Goal: Transaction & Acquisition: Purchase product/service

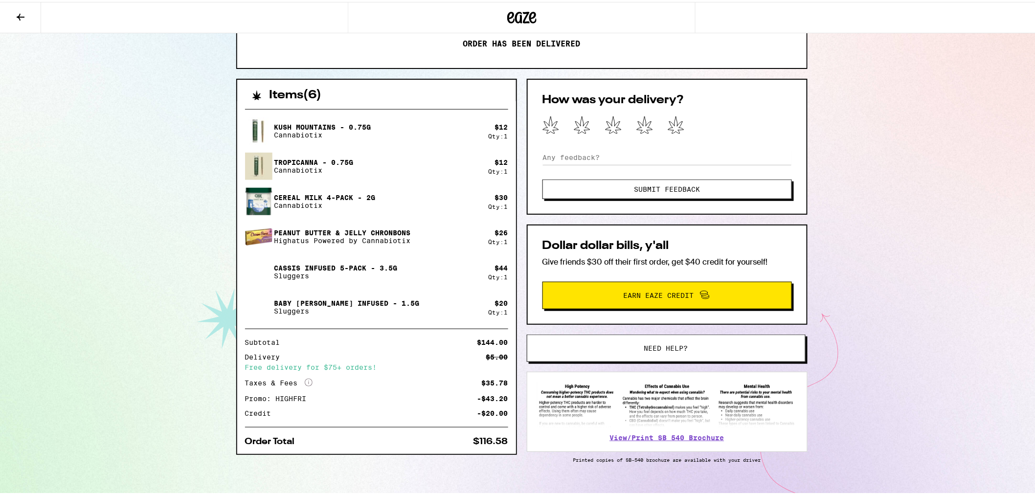
click at [305, 378] on icon "More Info" at bounding box center [309, 381] width 8 height 8
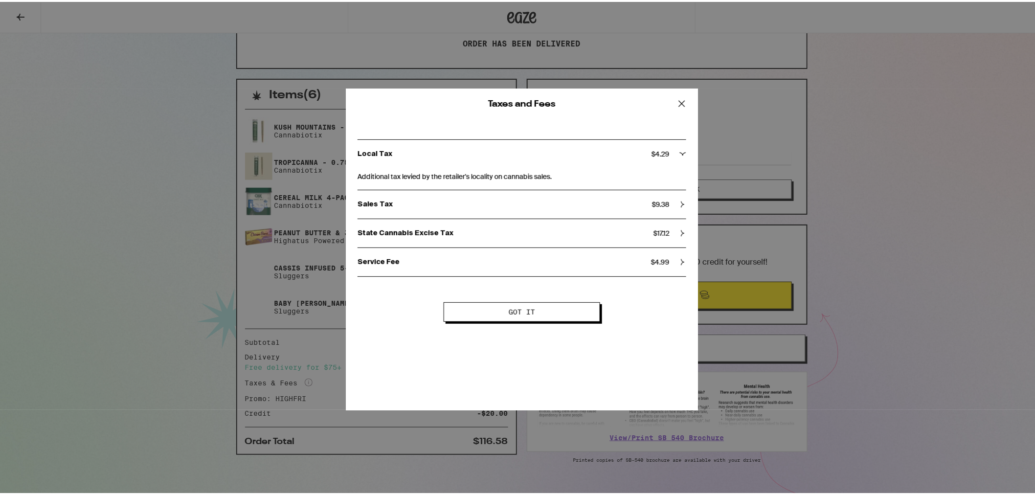
click at [522, 310] on span "Got it" at bounding box center [522, 310] width 26 height 7
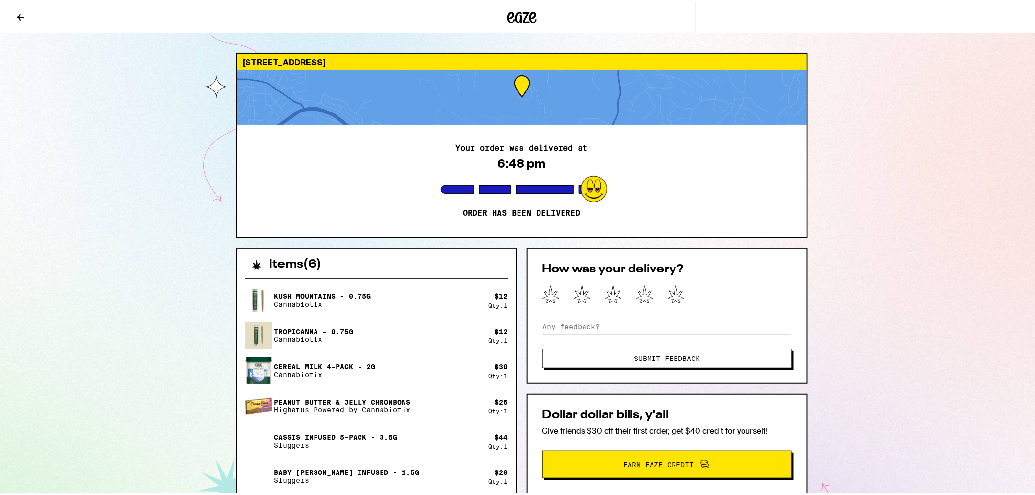
click at [17, 14] on icon at bounding box center [21, 15] width 12 height 12
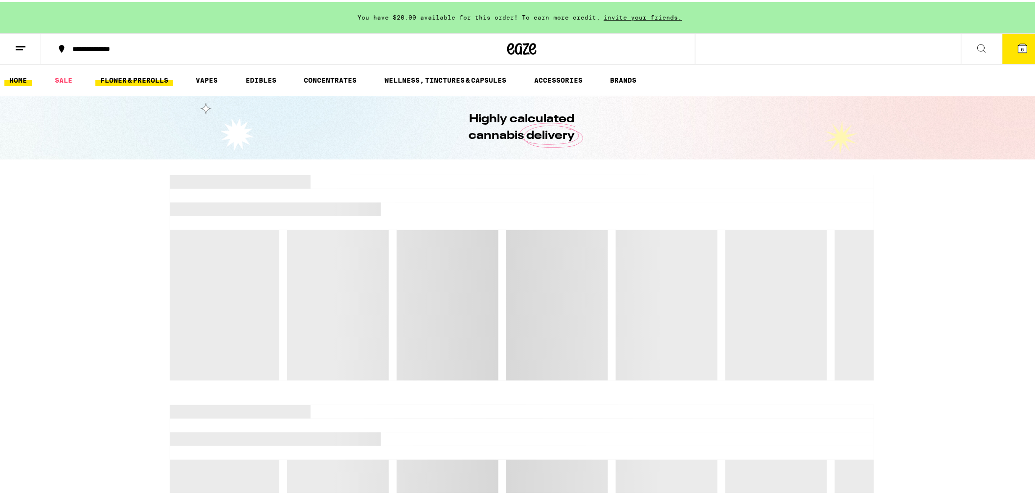
click at [143, 79] on link "FLOWER & PREROLLS" at bounding box center [134, 78] width 78 height 12
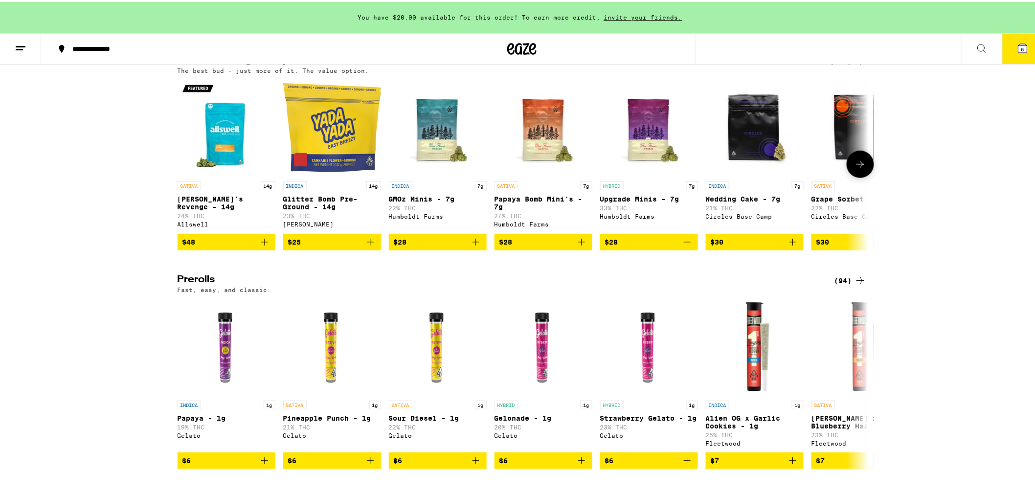
scroll to position [489, 0]
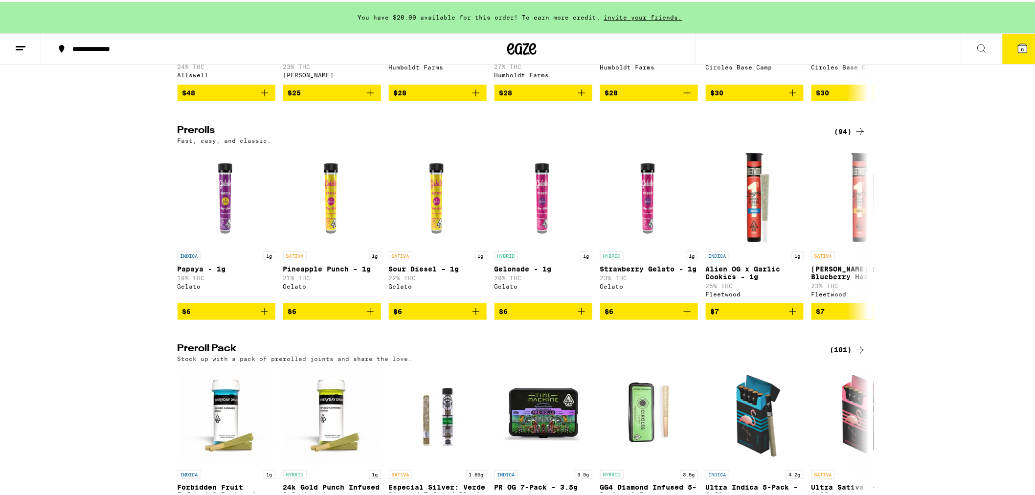
click at [849, 135] on div "(94)" at bounding box center [850, 130] width 32 height 12
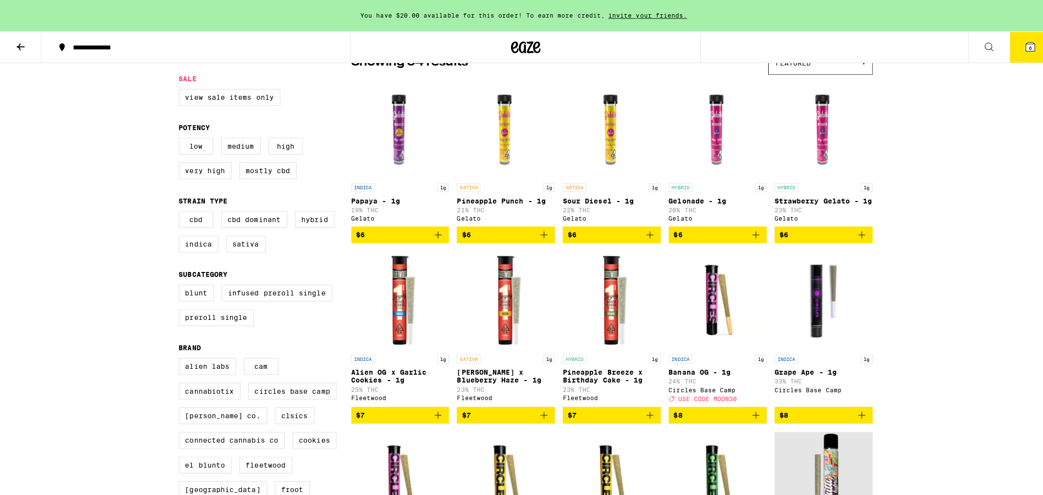
scroll to position [109, 0]
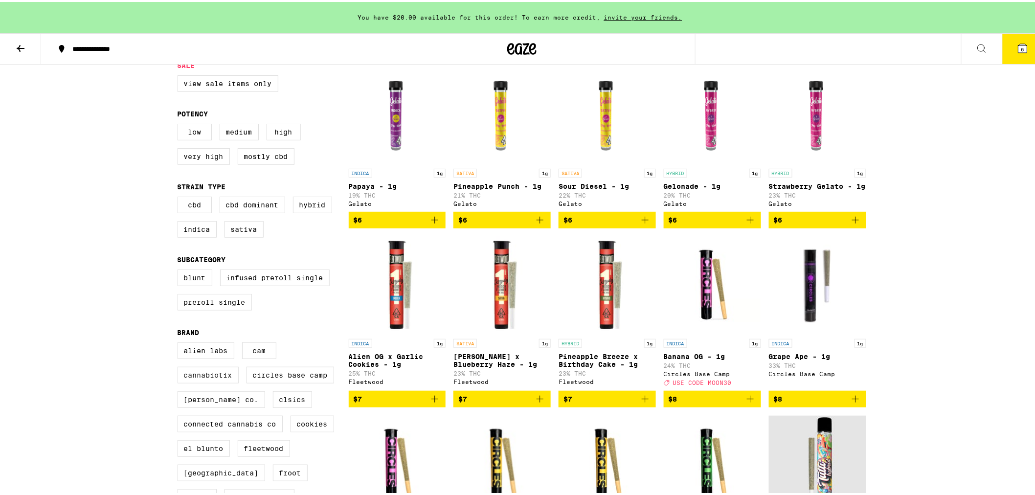
click at [217, 382] on label "Cannabiotix" at bounding box center [208, 373] width 61 height 17
click at [180, 342] on input "Cannabiotix" at bounding box center [180, 342] width 0 height 0
checkbox input "true"
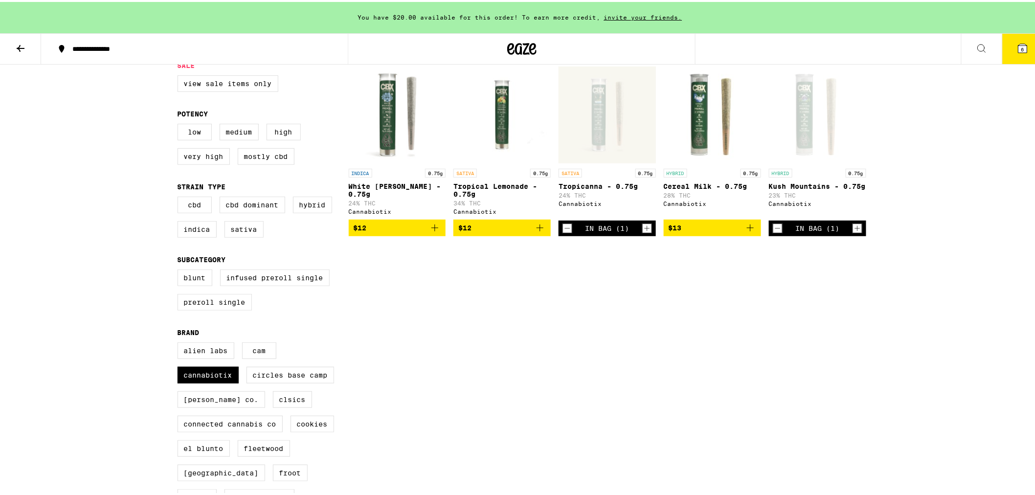
click at [803, 184] on p "Kush Mountains - 0.75g" at bounding box center [817, 184] width 97 height 8
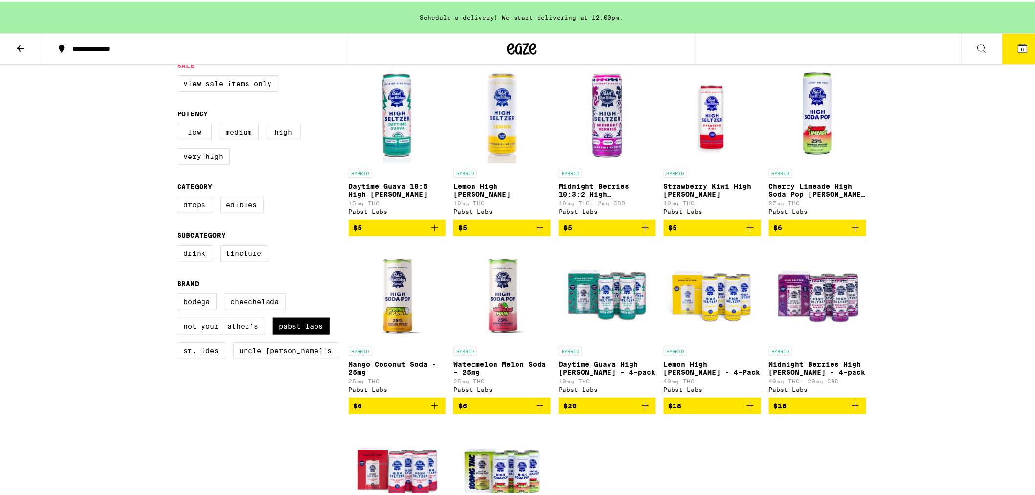
click at [398, 304] on img "Open page for Mango Coconut Soda - 25mg from Pabst Labs" at bounding box center [397, 291] width 74 height 98
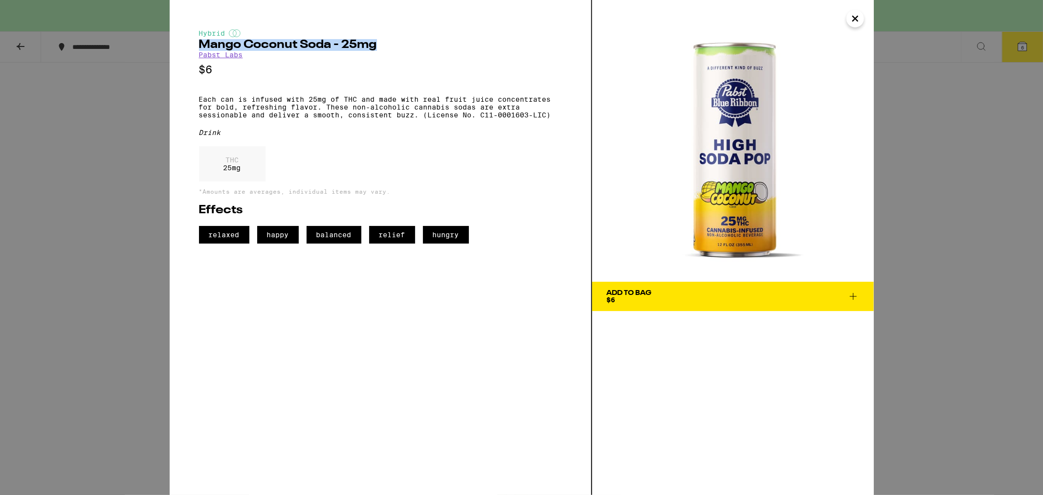
drag, startPoint x: 199, startPoint y: 49, endPoint x: 483, endPoint y: 43, distance: 284.7
click at [483, 43] on h2 "Mango Coconut Soda - 25mg" at bounding box center [380, 45] width 363 height 12
copy h2 "Mango Coconut Soda - 25mg"
click at [65, 123] on div "Hybrid Mango Coconut Soda - 25mg Pabst Labs $6 Each can is infused with 25mg of…" at bounding box center [521, 247] width 1043 height 495
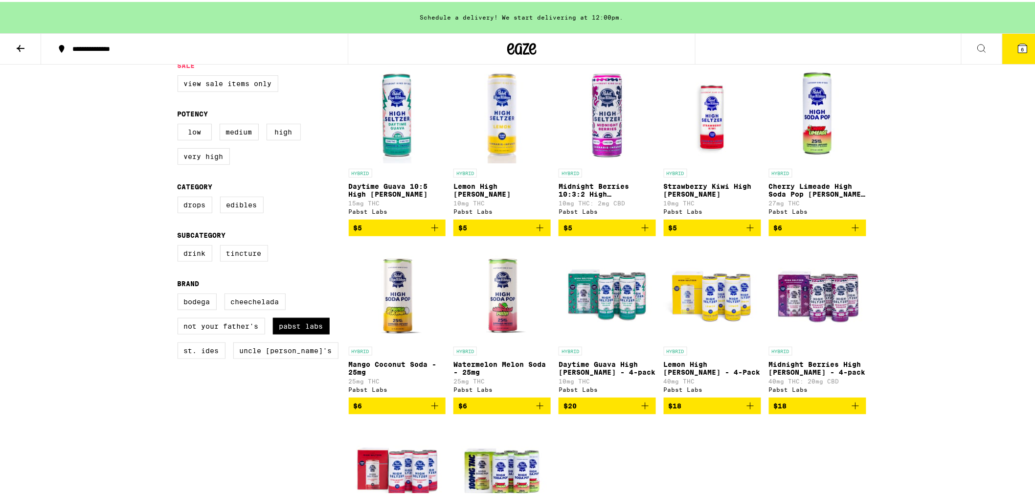
click at [479, 309] on img "Open page for Watermelon Melon Soda - 25mg from Pabst Labs" at bounding box center [502, 291] width 73 height 98
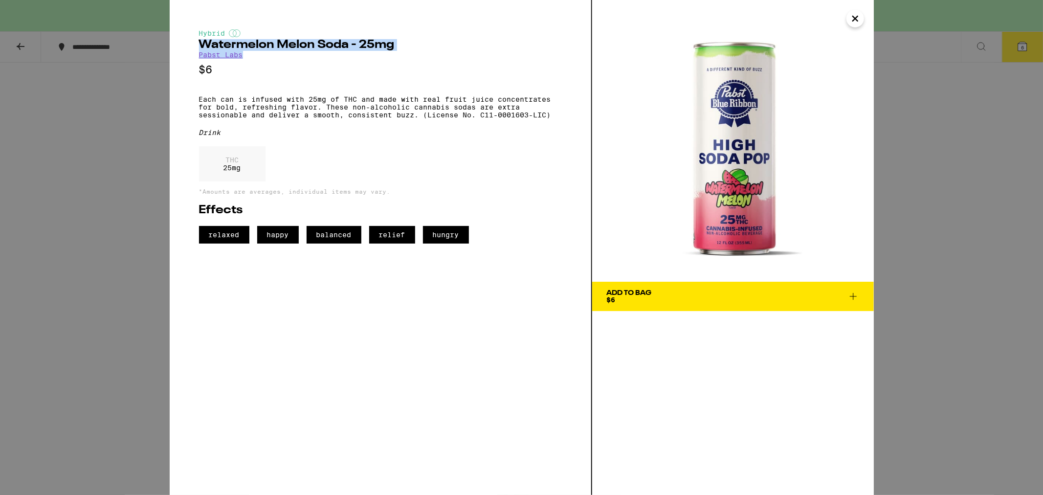
drag, startPoint x: 199, startPoint y: 49, endPoint x: 396, endPoint y: 53, distance: 197.6
click at [396, 53] on div "Hybrid Watermelon Melon Soda - 25mg Pabst Labs $6 Each can is infused with 25mg…" at bounding box center [380, 136] width 363 height 214
copy div "Watermelon Melon Soda - 25mg Pabst Labs"
click at [213, 45] on h2 "Watermelon Melon Soda - 25mg" at bounding box center [380, 45] width 363 height 12
drag, startPoint x: 197, startPoint y: 46, endPoint x: 219, endPoint y: 44, distance: 22.1
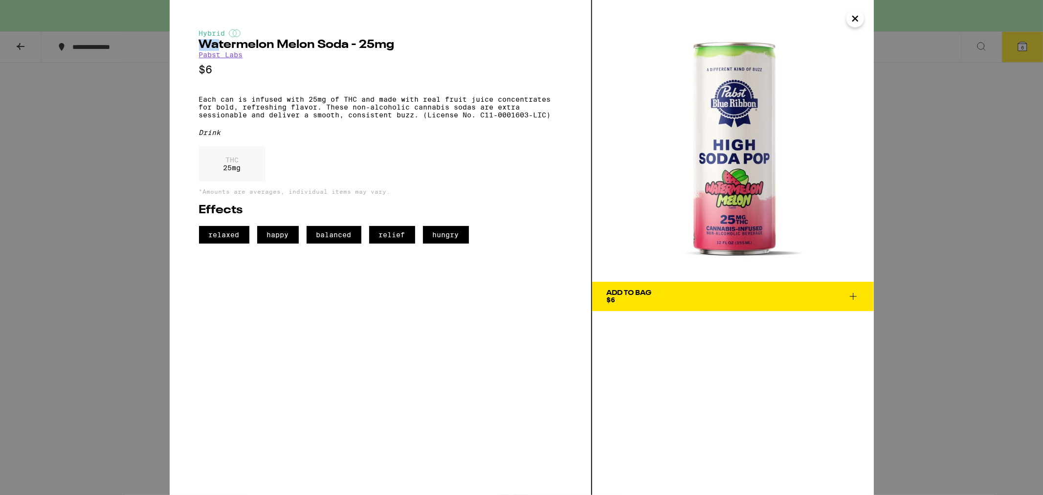
click at [219, 44] on div "Hybrid Watermelon Melon Soda - 25mg Pabst Labs $6 Each can is infused with 25mg…" at bounding box center [381, 247] width 423 height 495
drag, startPoint x: 258, startPoint y: 54, endPoint x: 200, endPoint y: 54, distance: 58.7
click at [200, 54] on div "Hybrid Watermelon Melon Soda - 25mg Pabst Labs $6 Each can is infused with 25mg…" at bounding box center [380, 136] width 363 height 214
copy link "Pabst Labs"
drag, startPoint x: 197, startPoint y: 41, endPoint x: 398, endPoint y: 47, distance: 201.1
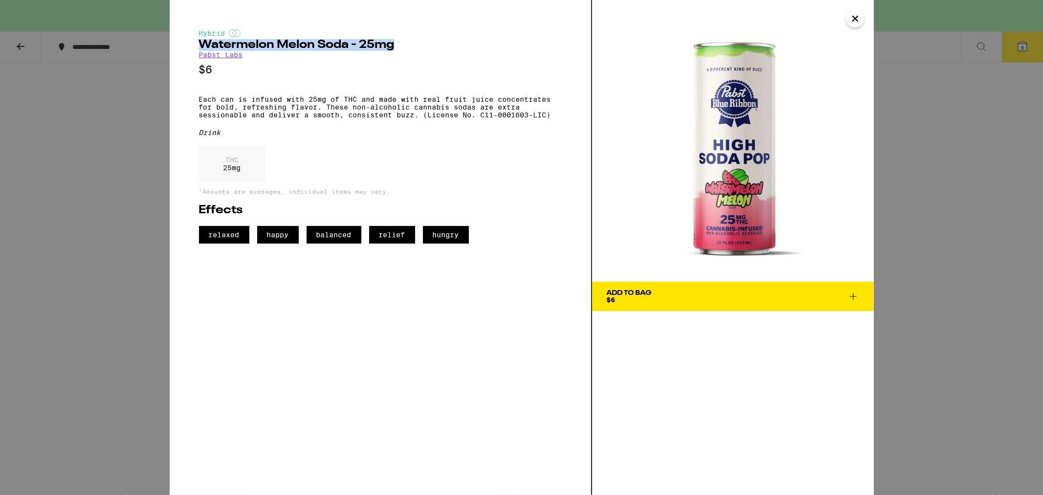
click at [398, 47] on div "Hybrid Watermelon Melon Soda - 25mg Pabst Labs $6 Each can is infused with 25mg…" at bounding box center [381, 247] width 423 height 495
copy h2 "Watermelon Melon Soda - 25mg"
